Goal: Find specific page/section: Find specific page/section

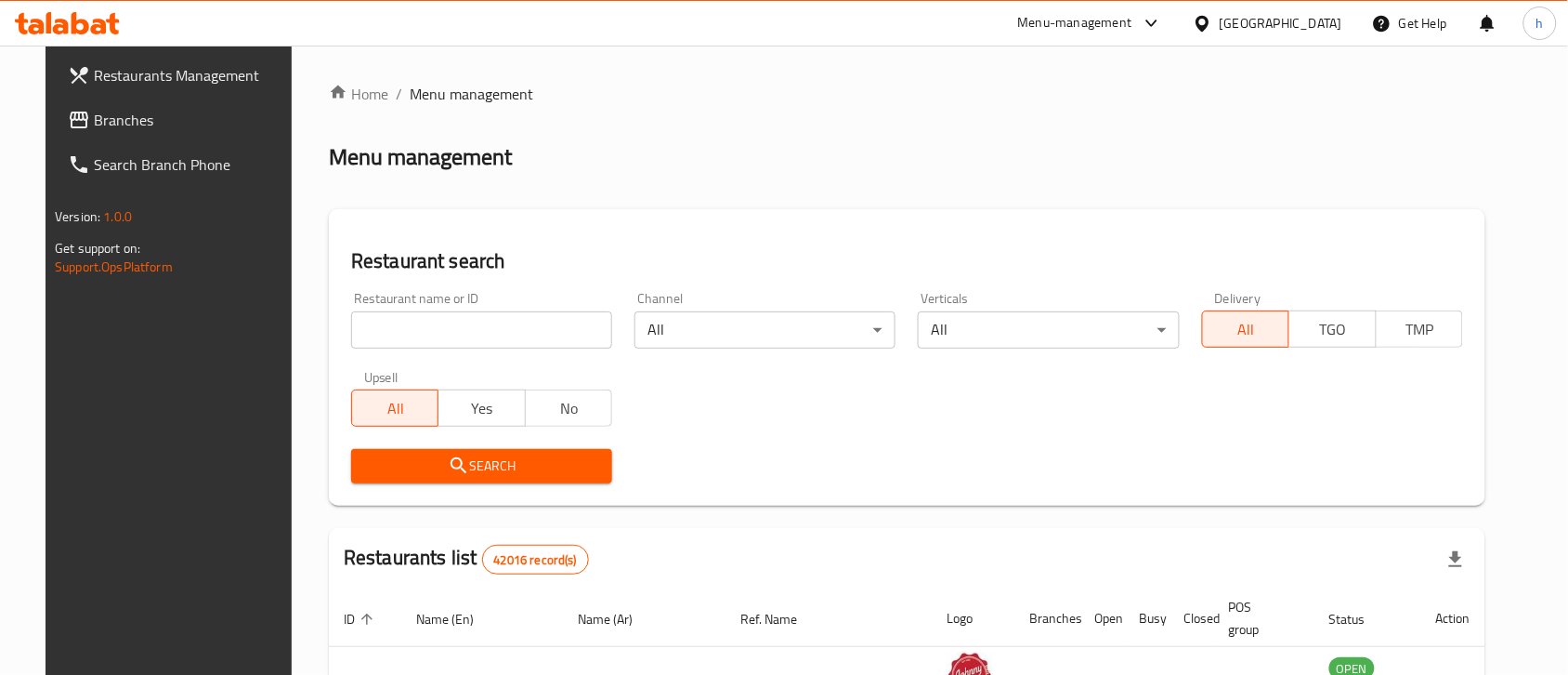
click at [1288, 33] on div "[GEOGRAPHIC_DATA]" at bounding box center [1281, 23] width 123 height 20
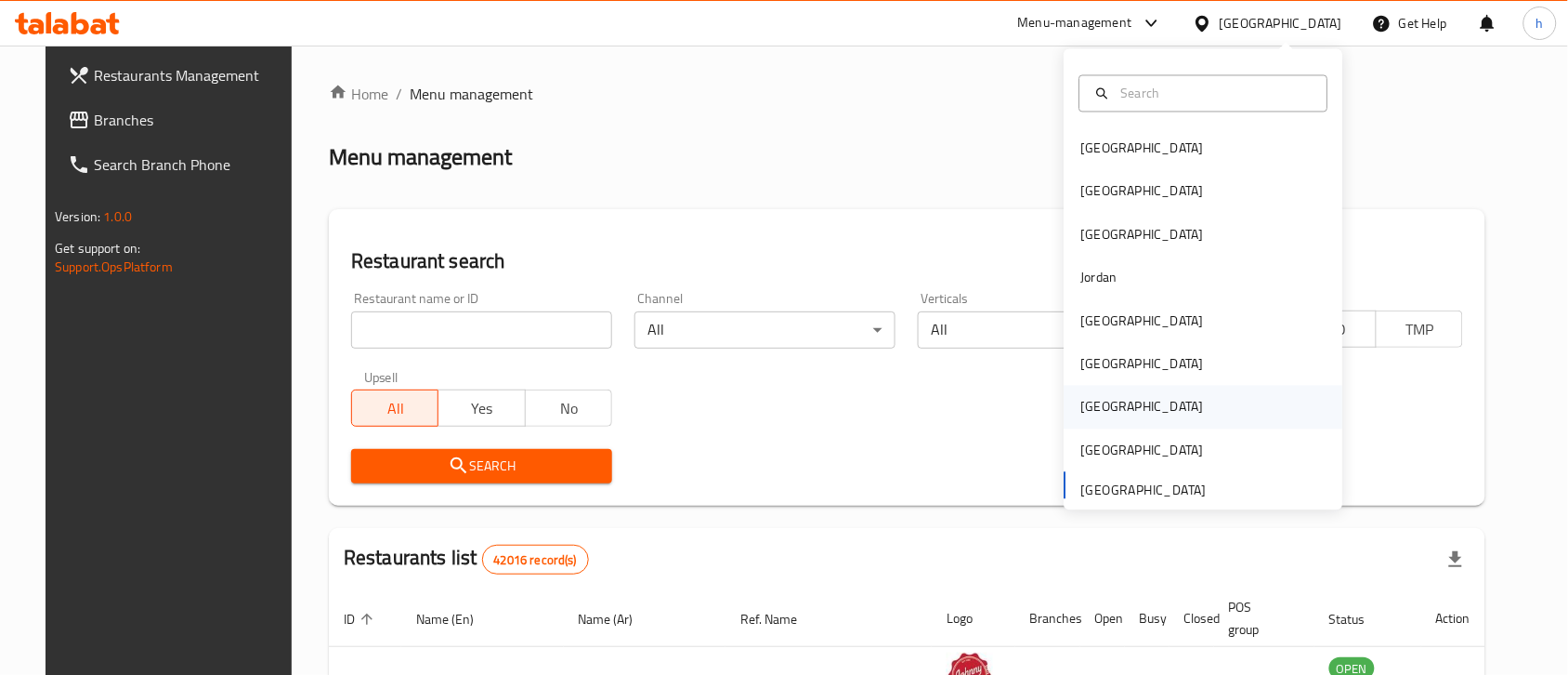
click at [1092, 399] on div "Qatar" at bounding box center [1143, 406] width 123 height 20
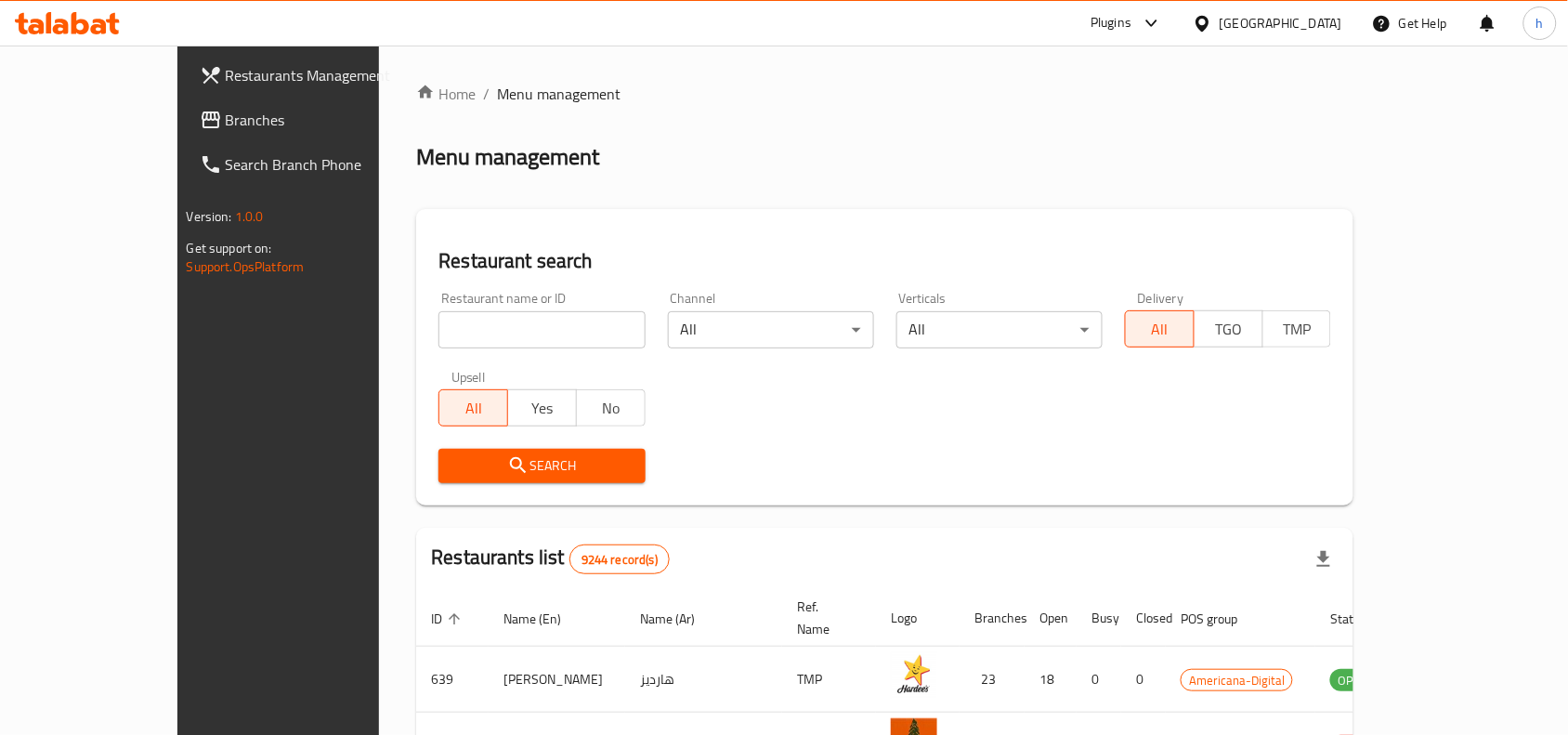
click at [226, 113] on span "Branches" at bounding box center [324, 119] width 199 height 22
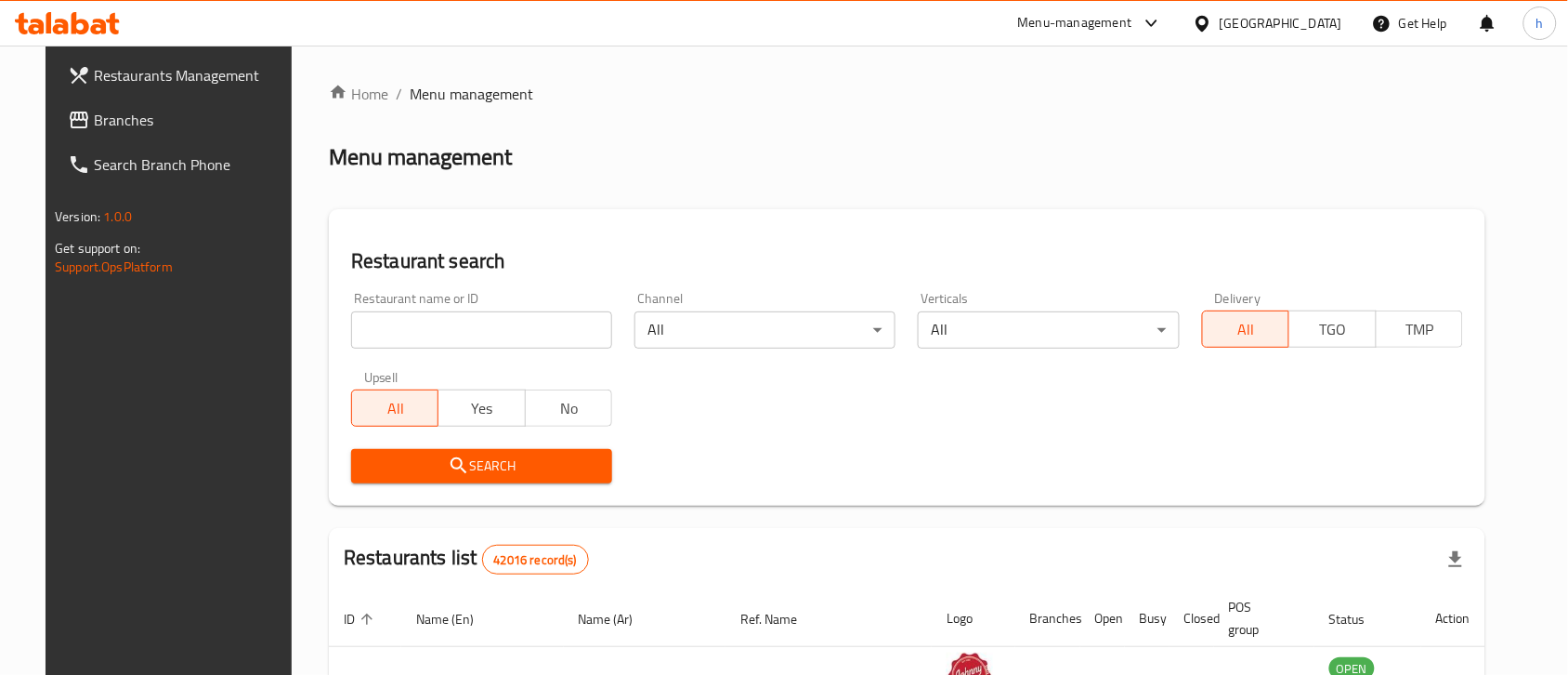
click at [1130, 18] on div "Menu-management" at bounding box center [1075, 23] width 114 height 22
click at [969, 137] on div "Global Quality Control Center" at bounding box center [985, 125] width 192 height 43
